Goal: Information Seeking & Learning: Learn about a topic

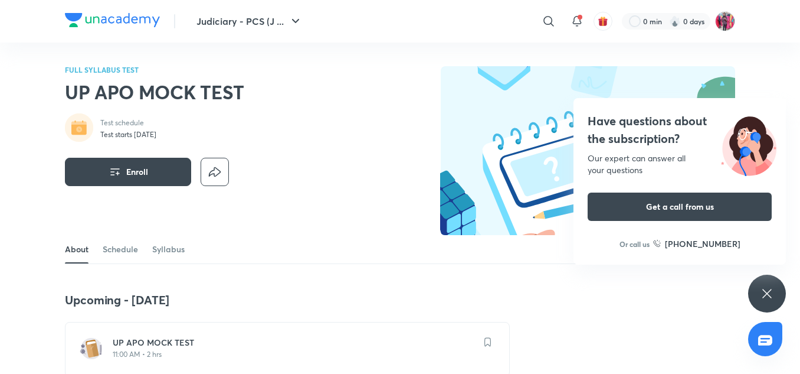
click at [129, 18] on img at bounding box center [112, 20] width 95 height 14
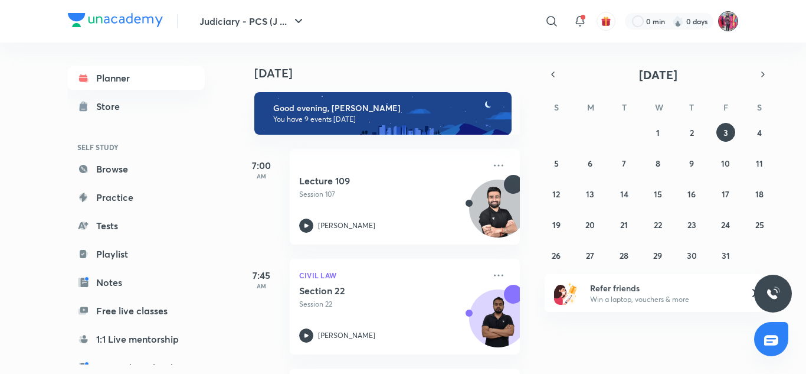
click at [718, 23] on img at bounding box center [728, 21] width 20 height 20
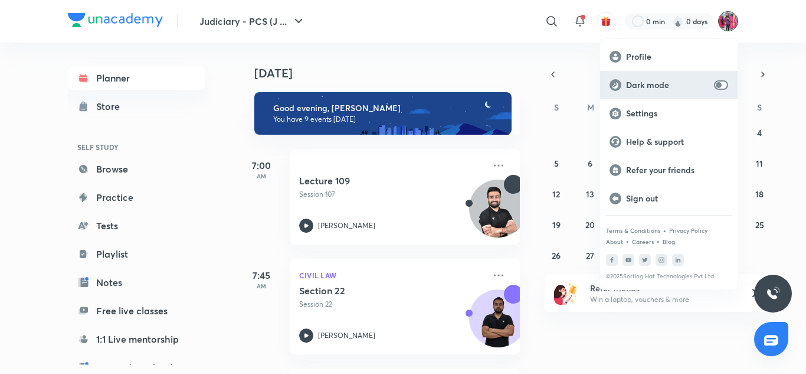
click at [723, 78] on div "Dark mode" at bounding box center [669, 85] width 138 height 28
checkbox input "true"
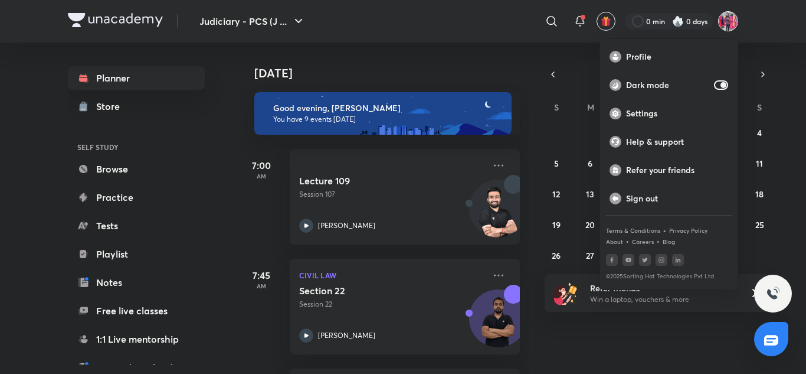
click at [174, 228] on div at bounding box center [403, 187] width 806 height 374
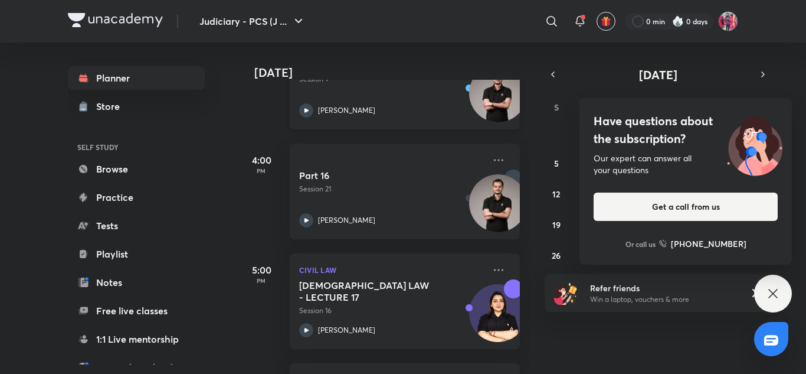
scroll to position [666, 0]
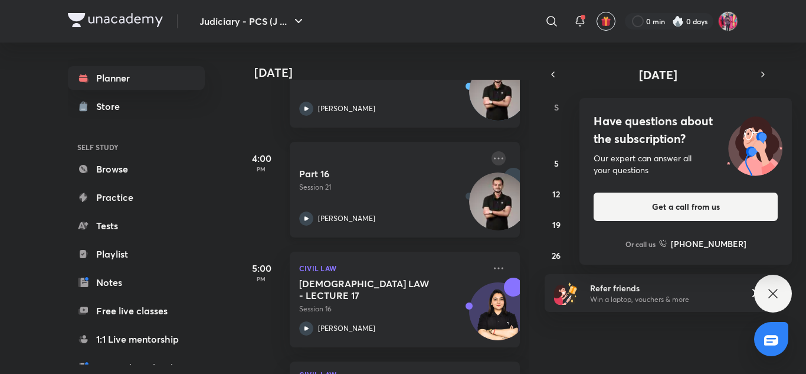
click at [496, 158] on icon at bounding box center [499, 158] width 14 height 14
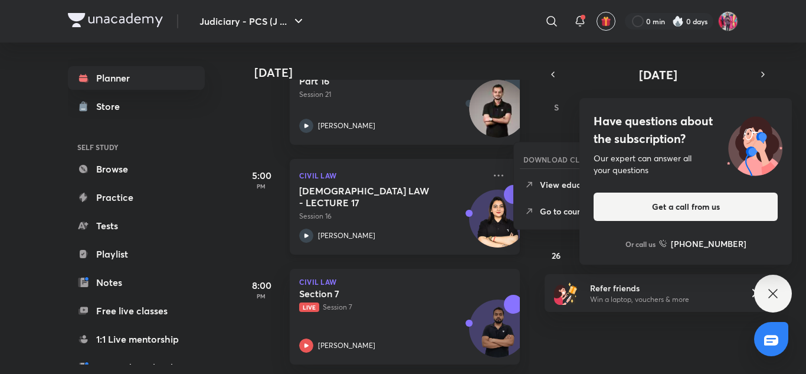
scroll to position [767, 0]
click at [404, 312] on div "Section 7 Live Session 7 Faizan Khan" at bounding box center [391, 319] width 185 height 65
